Goal: Task Accomplishment & Management: Manage account settings

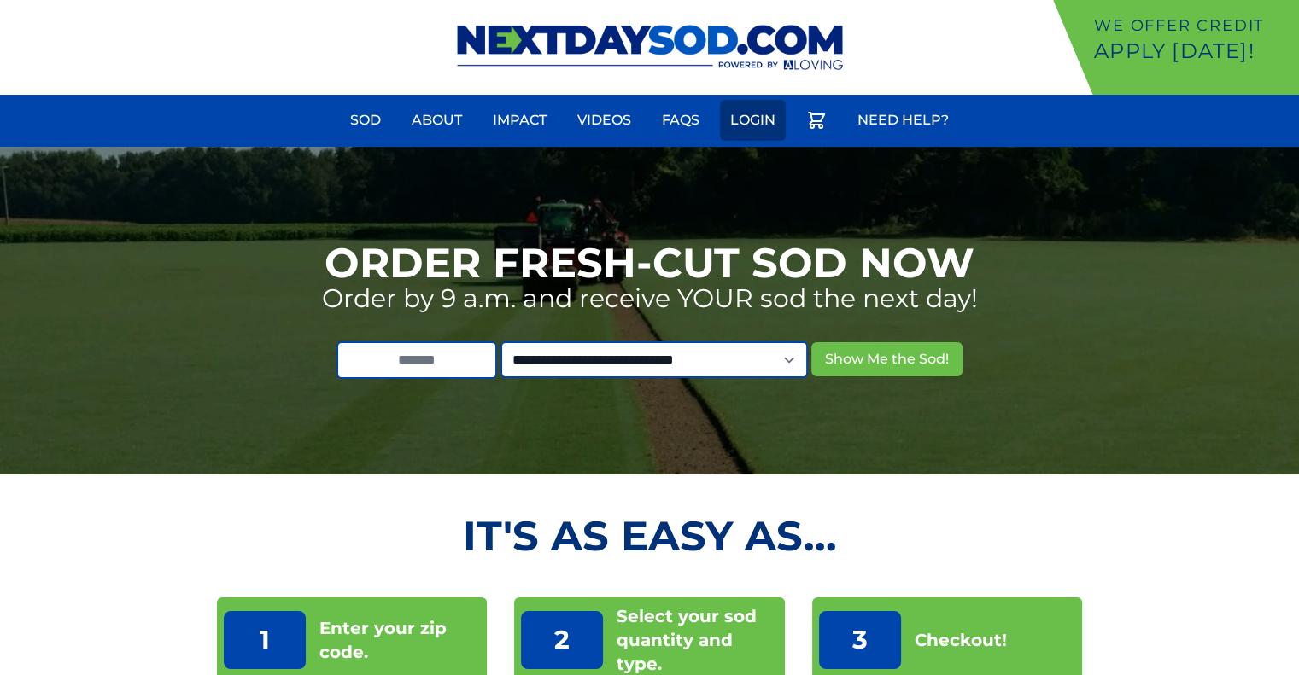
click at [746, 120] on link "Login" at bounding box center [753, 120] width 66 height 41
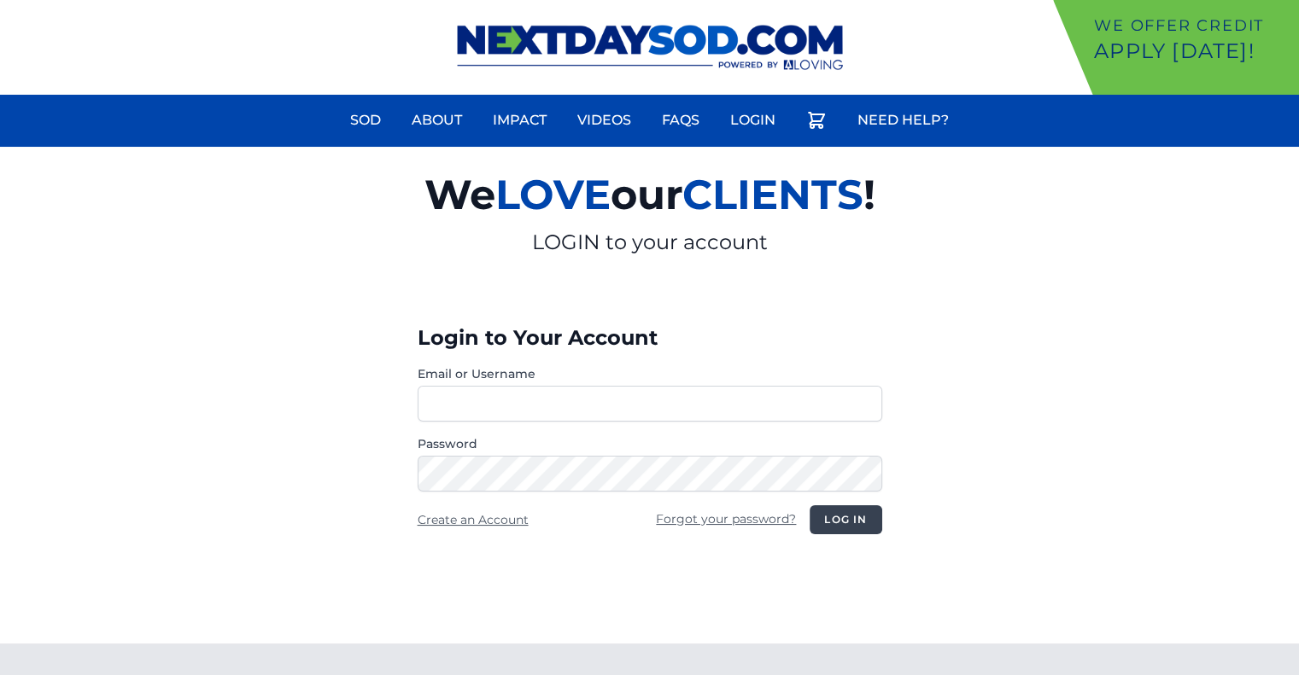
type input "**********"
click at [847, 508] on button "Log in" at bounding box center [846, 520] width 72 height 29
